Goal: Information Seeking & Learning: Learn about a topic

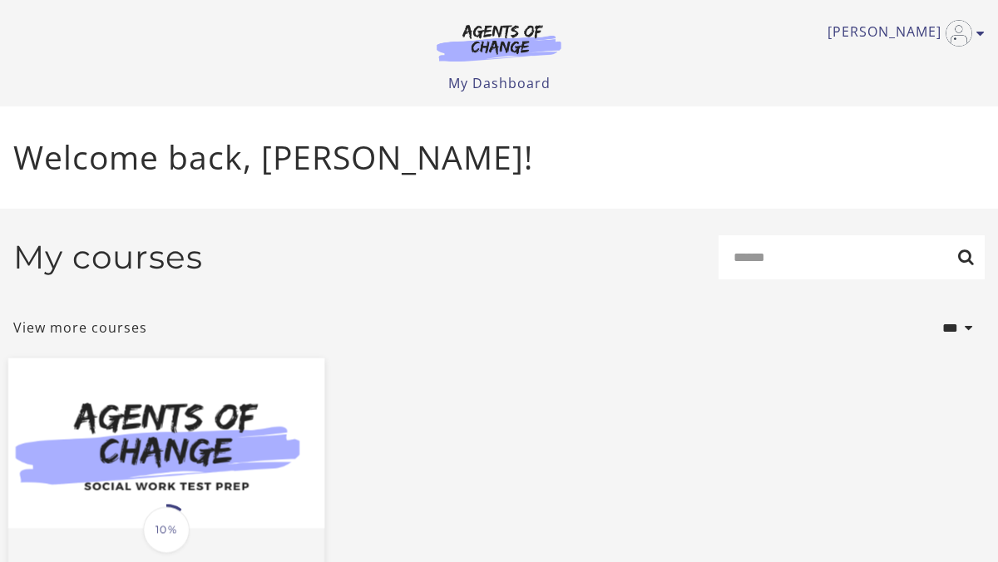
click at [168, 491] on img at bounding box center [166, 443] width 316 height 170
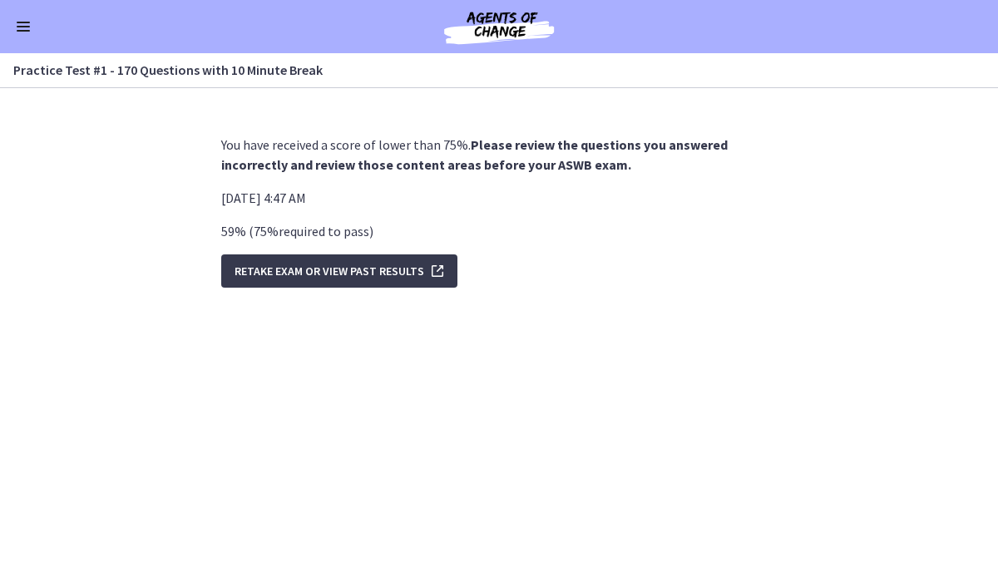
click at [28, 26] on span "Enable menu" at bounding box center [23, 27] width 13 height 2
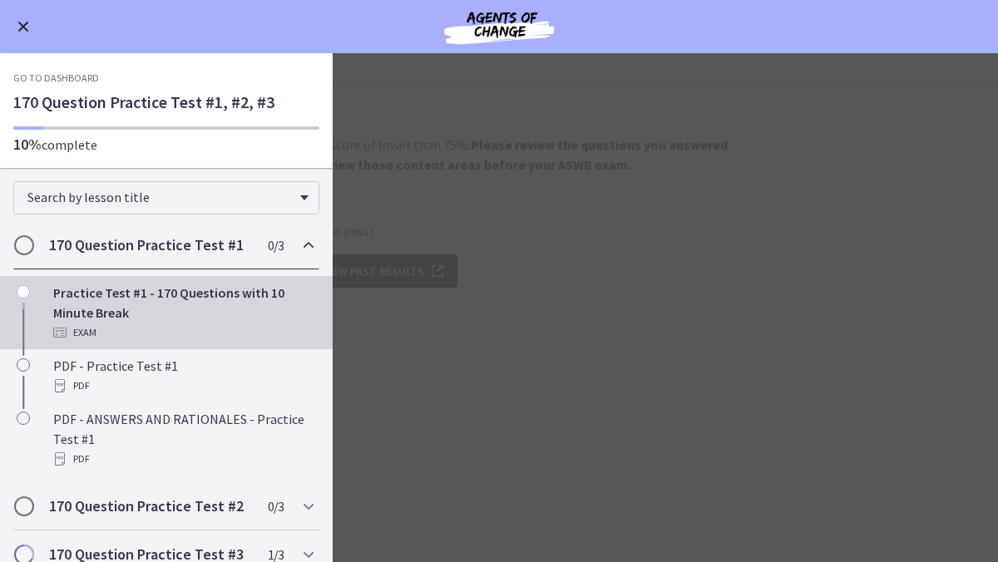
scroll to position [105, 0]
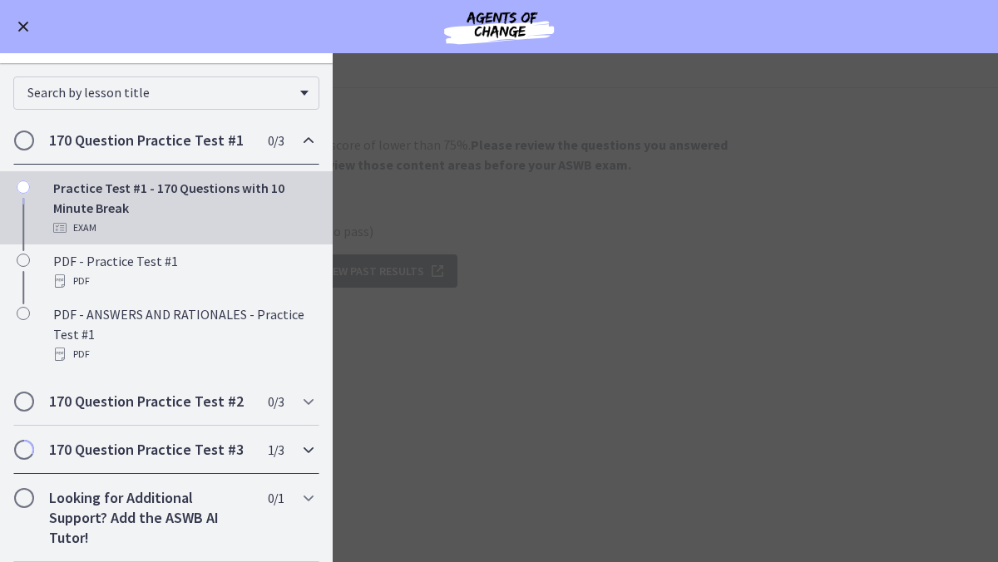
click at [119, 454] on h2 "170 Question Practice Test #3" at bounding box center [150, 450] width 203 height 20
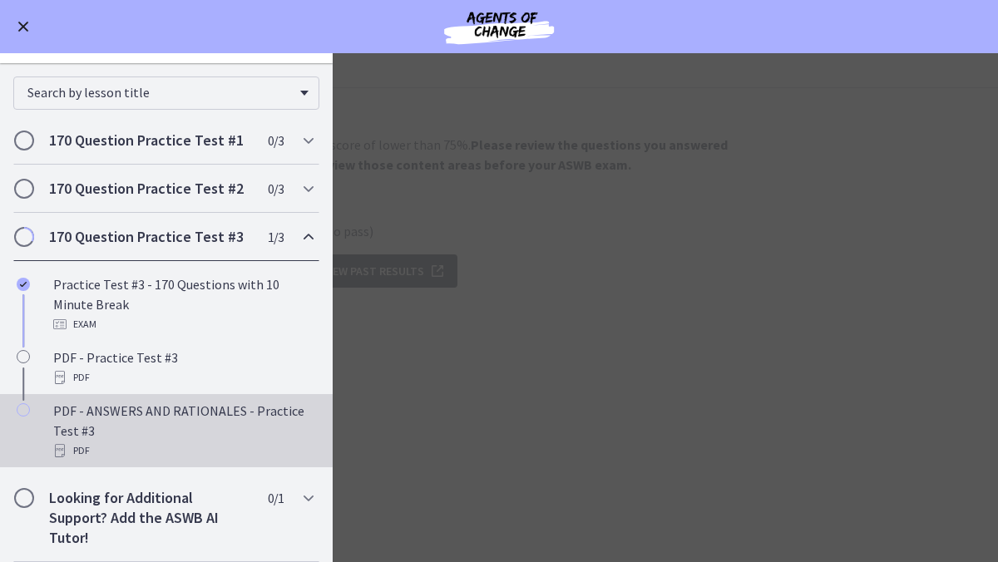
click at [78, 427] on div "PDF - ANSWERS AND RATIONALES - Practice Test #3 PDF" at bounding box center [182, 431] width 259 height 60
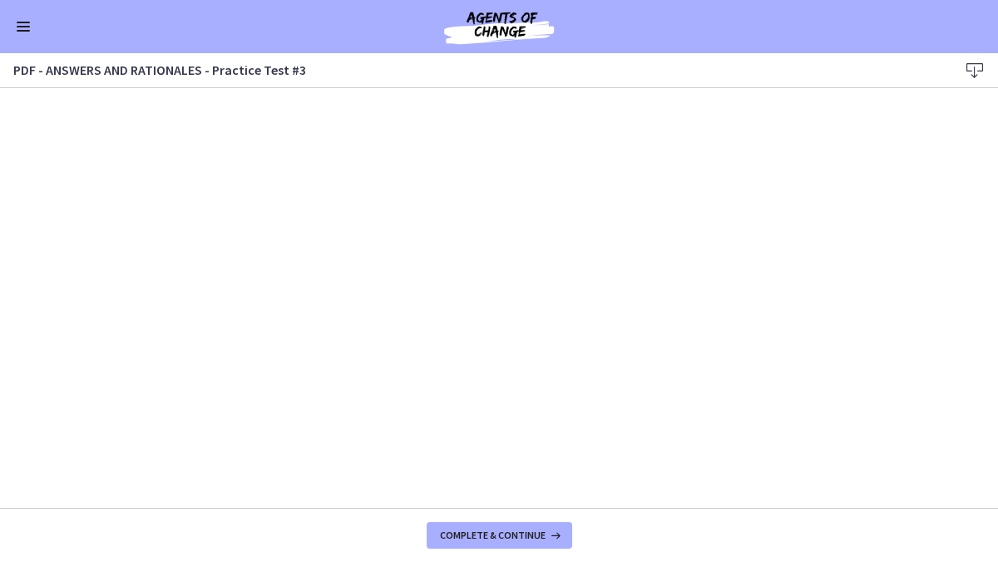
click at [27, 27] on span "Enable menu" at bounding box center [23, 27] width 13 height 2
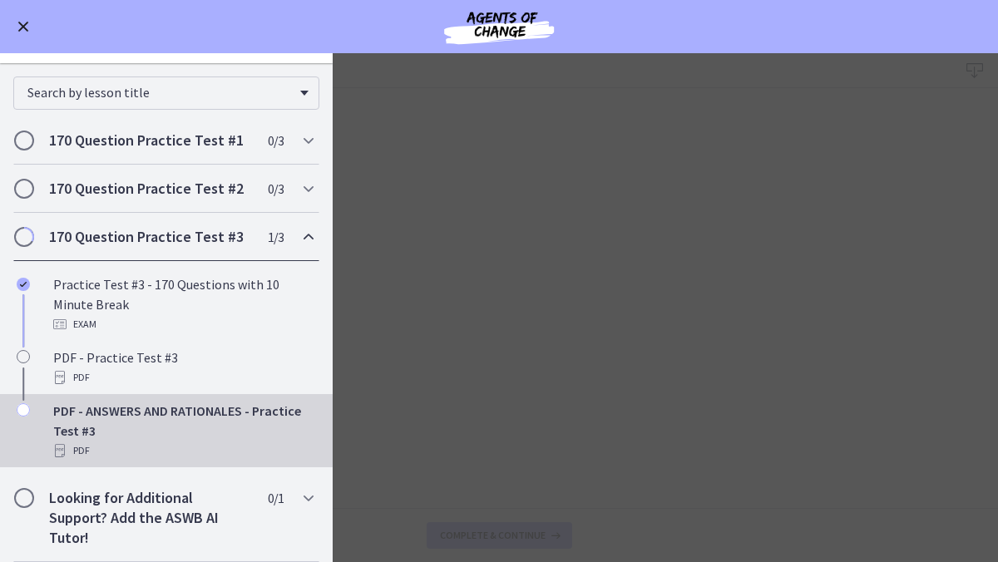
click at [641, 116] on main "PDF - ANSWERS AND RATIONALES - Practice Test #3 Download Enable fullscreen Comp…" at bounding box center [499, 307] width 998 height 509
click at [695, 99] on main "PDF - ANSWERS AND RATIONALES - Practice Test #3 Download Enable fullscreen Comp…" at bounding box center [499, 307] width 998 height 509
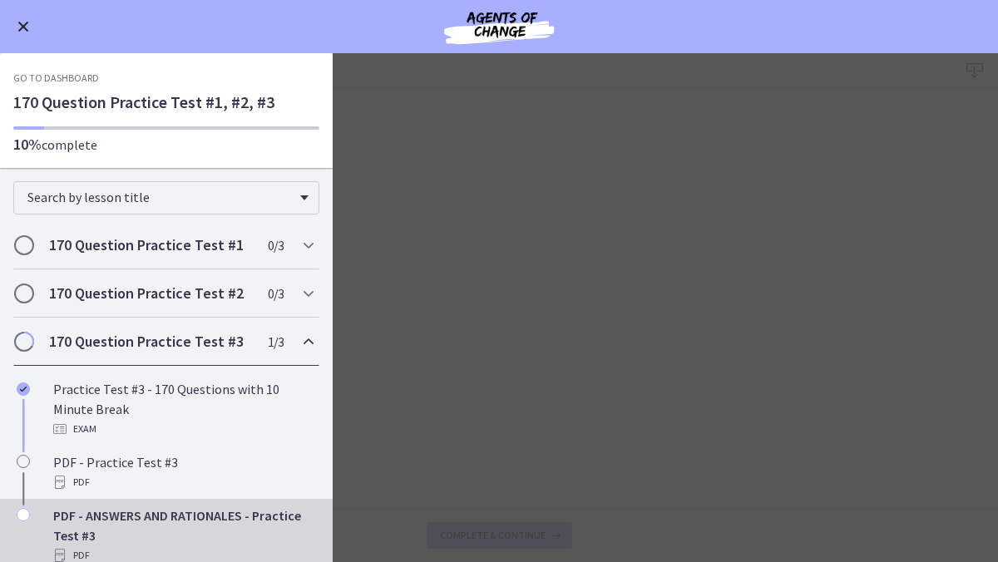
click at [14, 21] on button "Enable menu" at bounding box center [23, 27] width 20 height 20
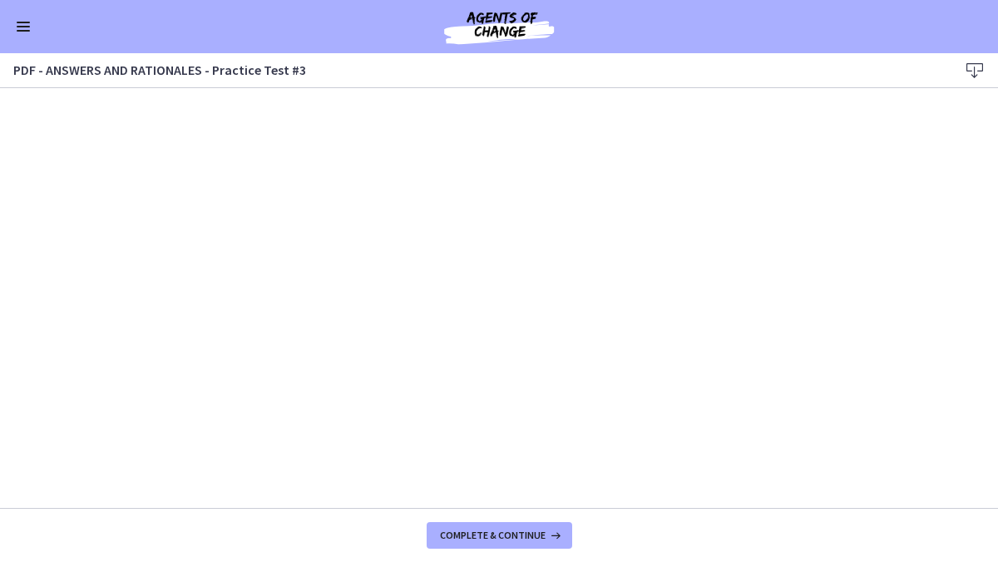
click at [495, 27] on img at bounding box center [499, 27] width 200 height 40
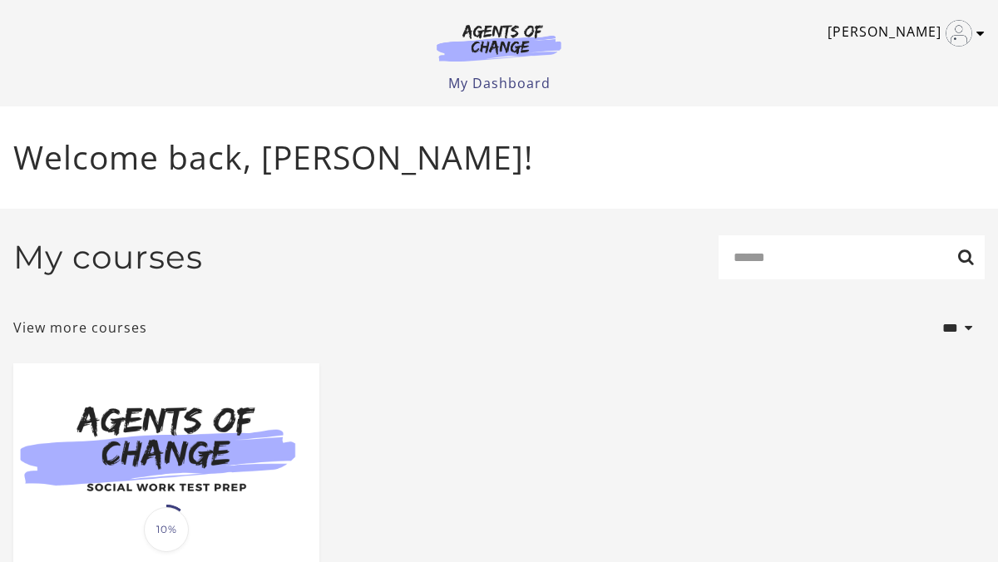
click at [978, 30] on icon "Toggle menu" at bounding box center [980, 33] width 8 height 13
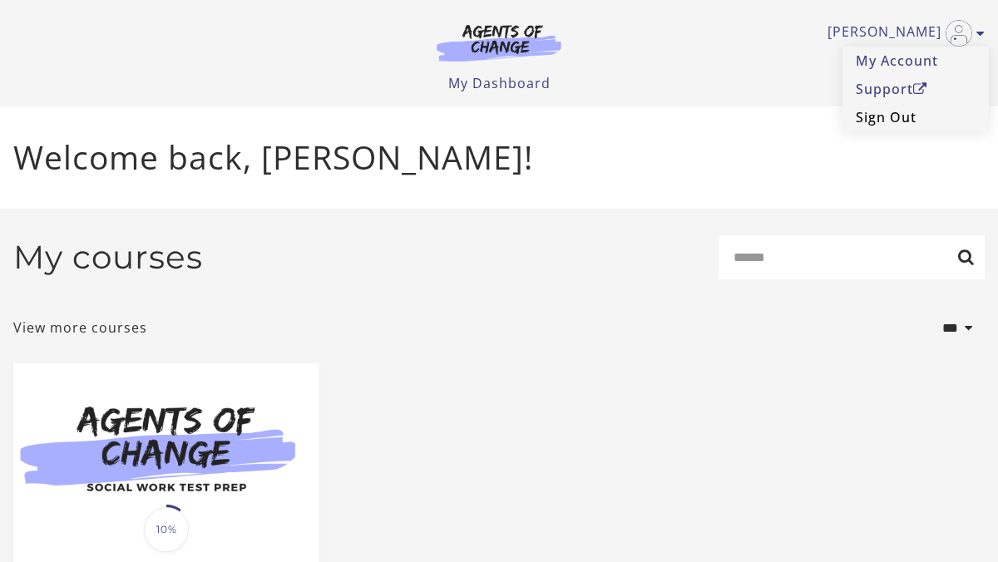
click at [913, 123] on link "Sign Out" at bounding box center [915, 117] width 146 height 28
